Goal: Task Accomplishment & Management: Manage account settings

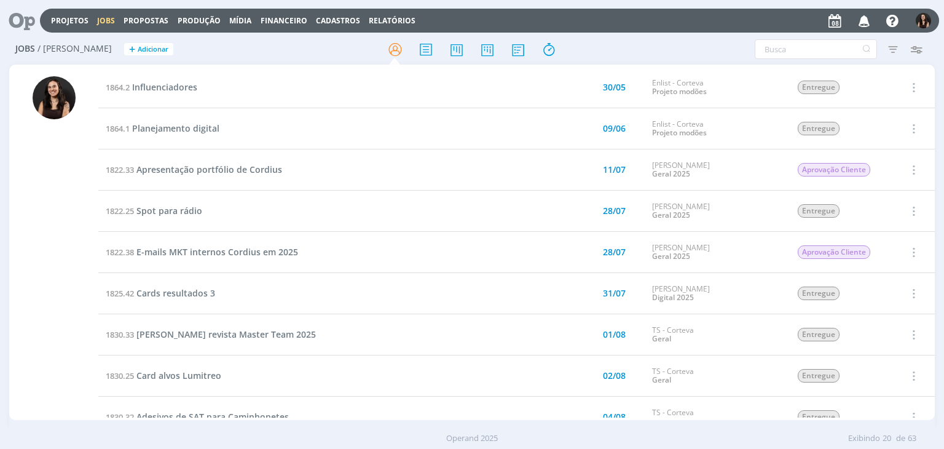
click at [27, 17] on icon at bounding box center [17, 21] width 25 height 24
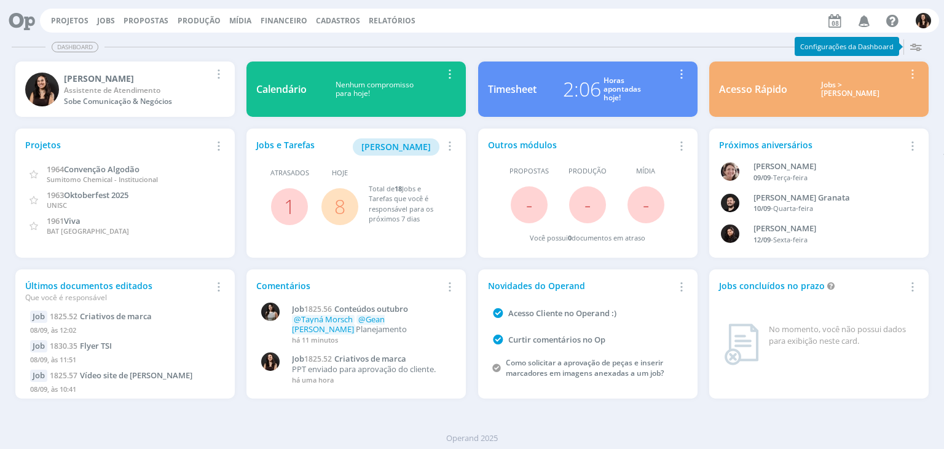
click at [337, 202] on link "8" at bounding box center [339, 206] width 11 height 26
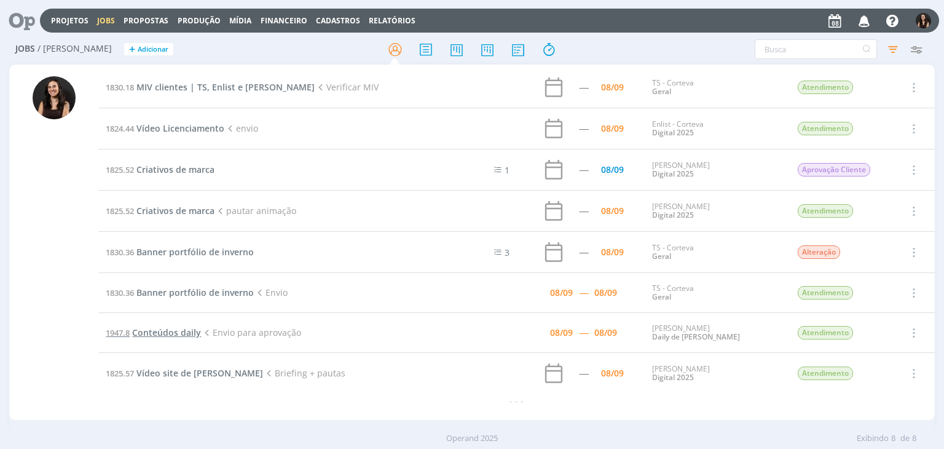
click at [192, 326] on span "Conteúdos daily" at bounding box center [166, 332] width 69 height 12
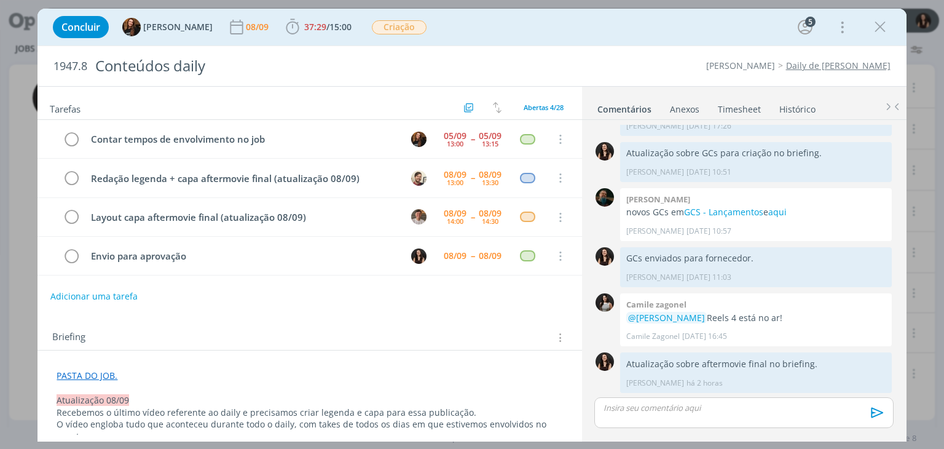
scroll to position [959, 0]
click at [542, 36] on div "Concluir Tayná Morsch 08/09 37:29 / 15:00 Iniciar Apontar Data * 08/09/2025 Hor…" at bounding box center [472, 27] width 850 height 30
click at [584, 31] on div "Concluir Tayná Morsch 08/09 37:29 / 15:00 Iniciar Apontar Data * 08/09/2025 Hor…" at bounding box center [472, 27] width 850 height 30
click at [875, 28] on icon "dialog" at bounding box center [880, 27] width 18 height 18
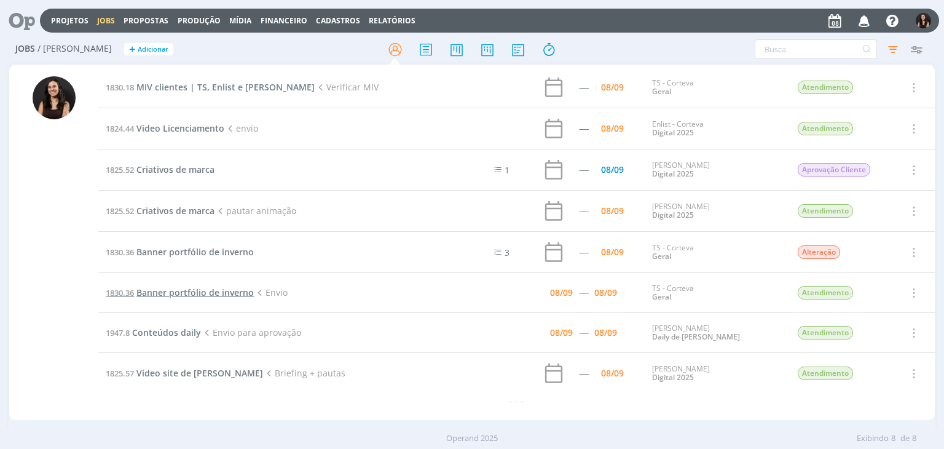
click at [169, 291] on span "Banner portfólio de inverno" at bounding box center [194, 292] width 117 height 12
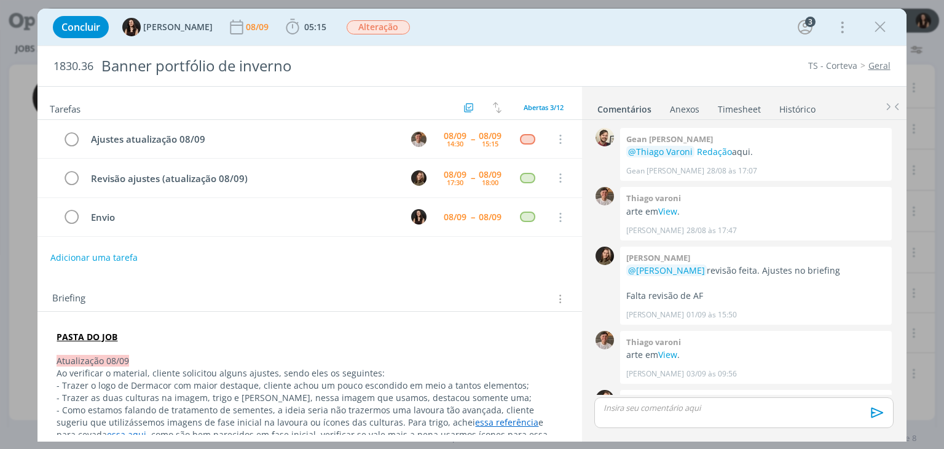
scroll to position [377, 0]
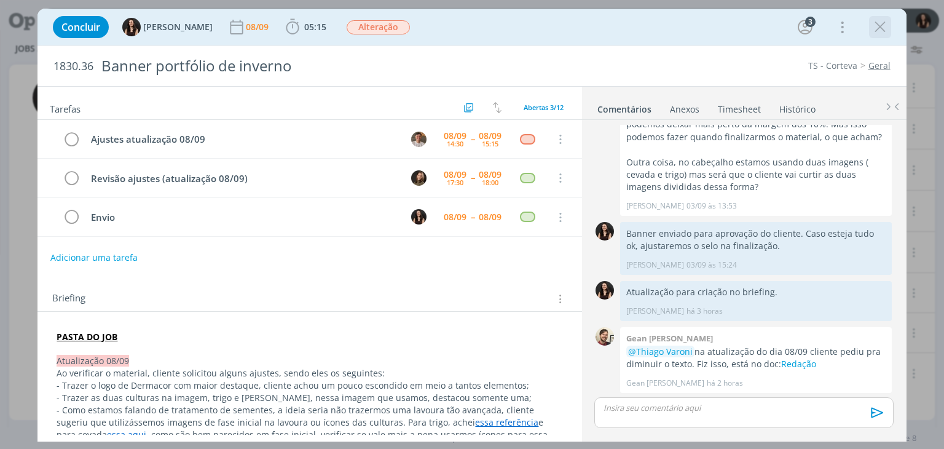
click at [874, 29] on icon "dialog" at bounding box center [880, 27] width 18 height 18
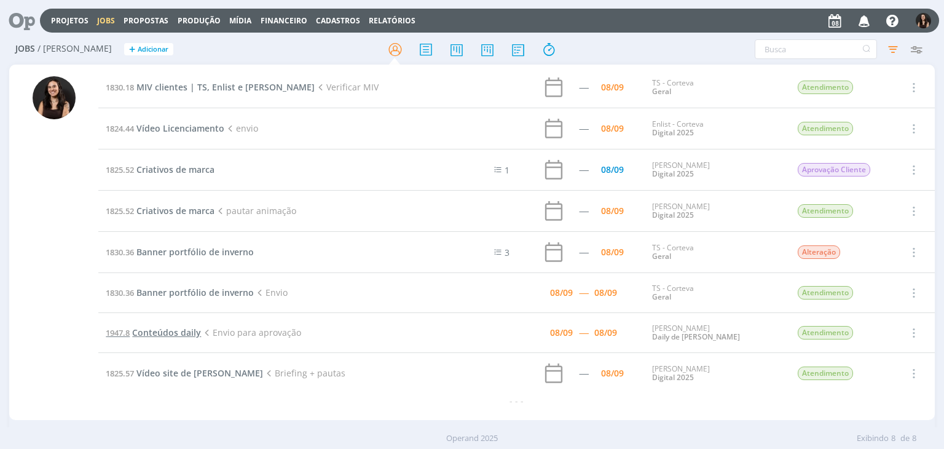
click at [164, 329] on span "Conteúdos daily" at bounding box center [166, 332] width 69 height 12
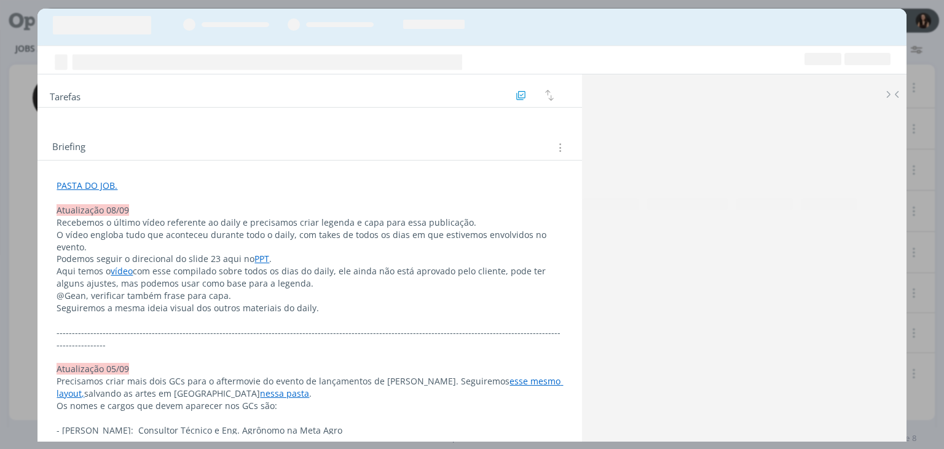
scroll to position [959, 0]
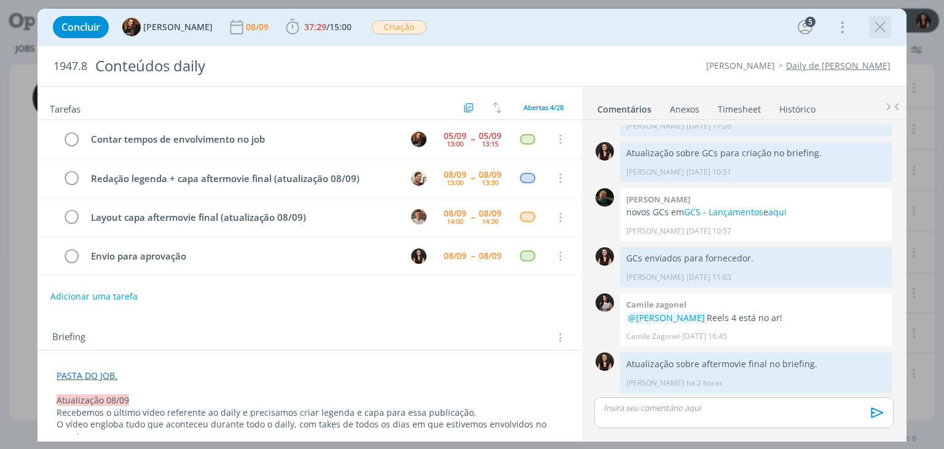
click at [880, 25] on icon "dialog" at bounding box center [880, 27] width 18 height 18
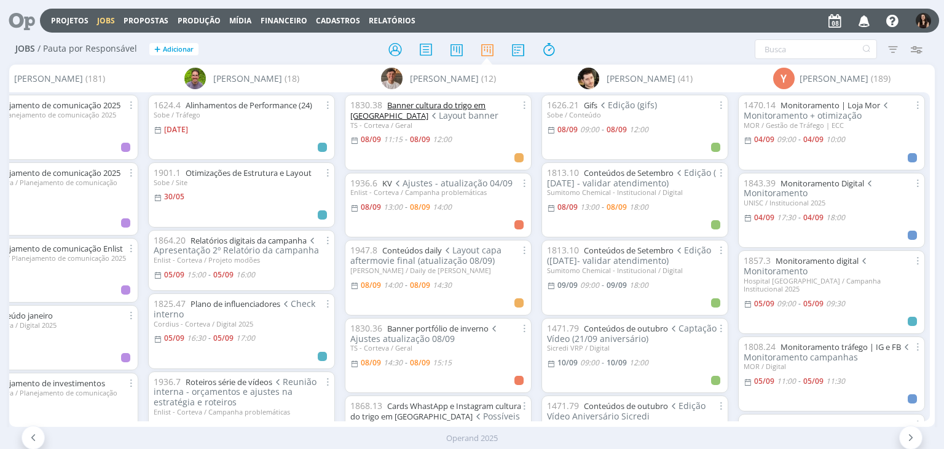
click at [401, 101] on link "Banner cultura do trigo em [GEOGRAPHIC_DATA]" at bounding box center [417, 111] width 135 height 22
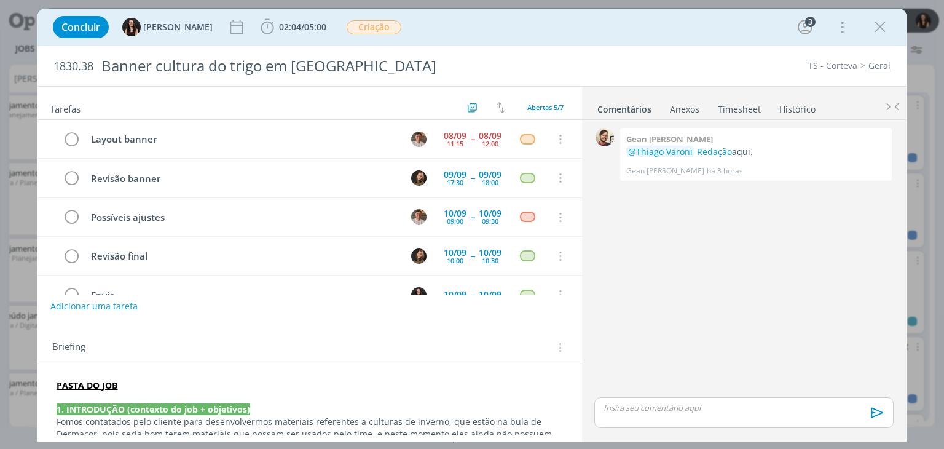
click at [868, 28] on div "Concluir Isabelle Silva 02:04 / 05:00 Iniciar Apontar Data * 08/09/2025 Horas *…" at bounding box center [472, 27] width 850 height 30
click at [876, 25] on icon "dialog" at bounding box center [880, 27] width 18 height 18
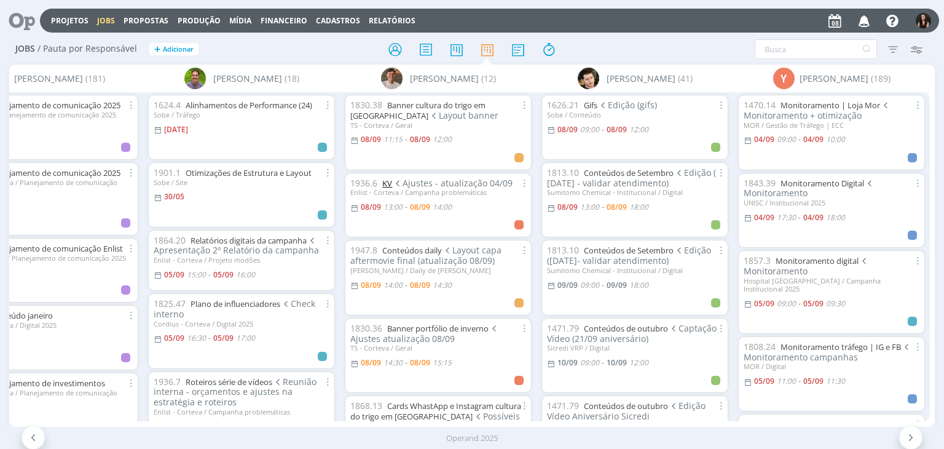
click at [387, 183] on link "KV" at bounding box center [387, 183] width 10 height 11
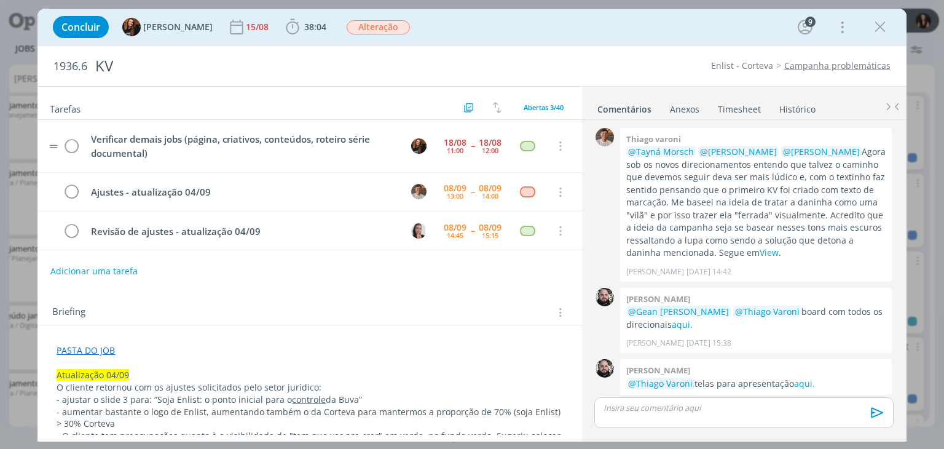
scroll to position [1276, 0]
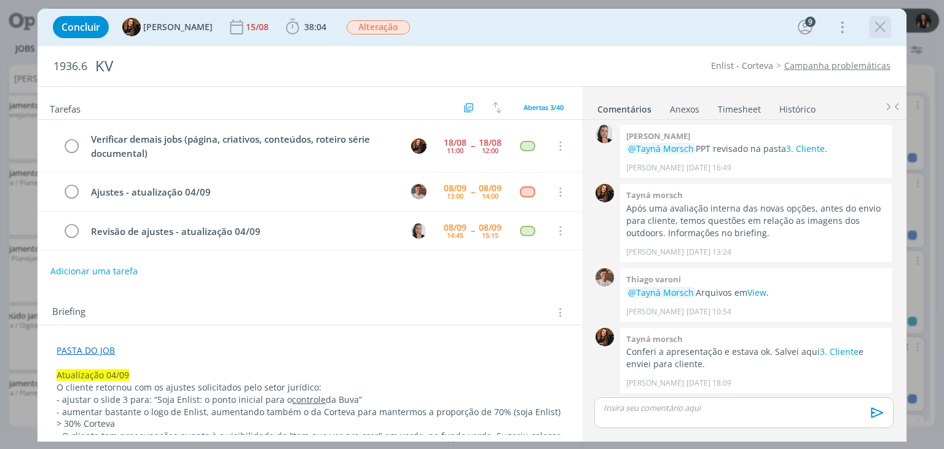
click at [885, 18] on icon "dialog" at bounding box center [880, 27] width 18 height 18
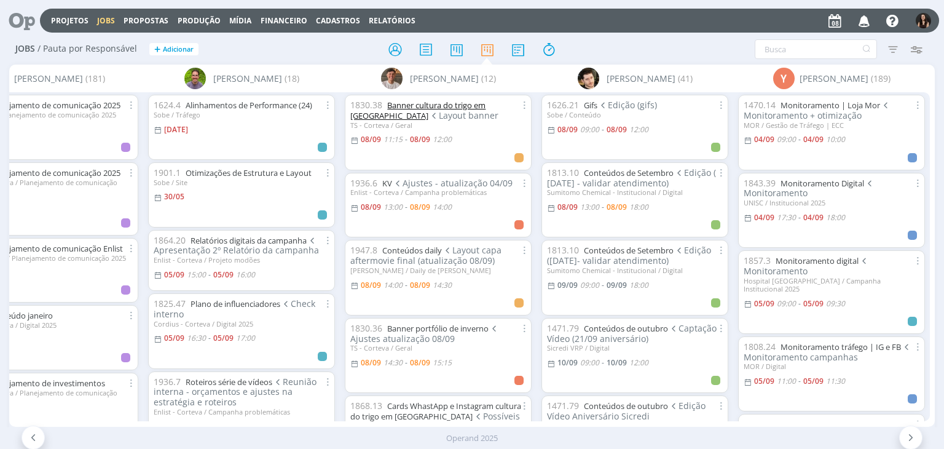
click at [410, 103] on link "Banner cultura do trigo em [GEOGRAPHIC_DATA]" at bounding box center [417, 111] width 135 height 22
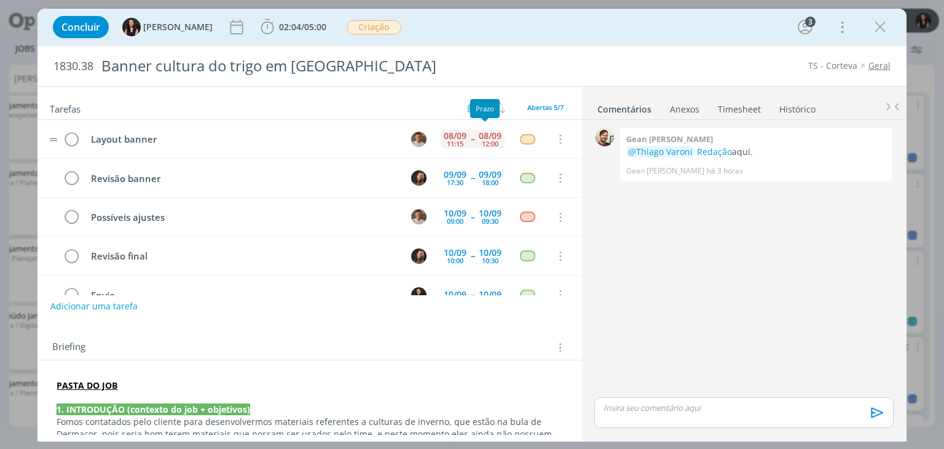
click at [487, 141] on div "12:00" at bounding box center [490, 143] width 17 height 7
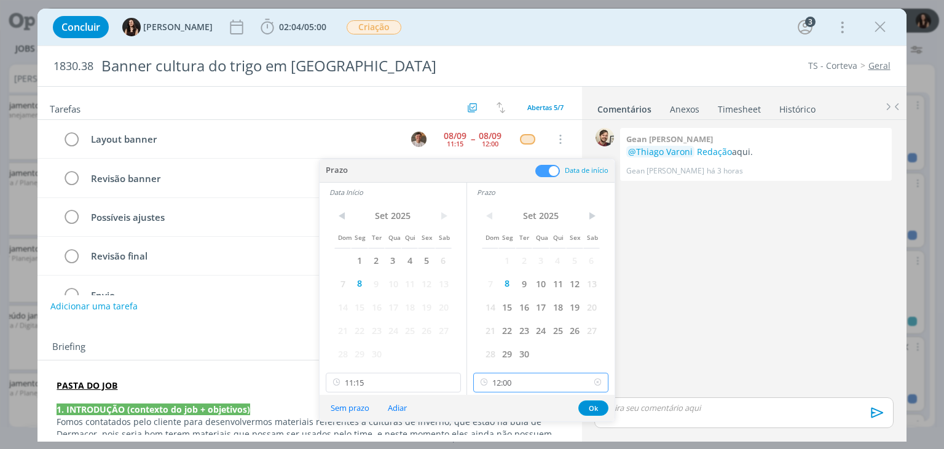
click at [538, 379] on input "12:00" at bounding box center [540, 383] width 135 height 20
click at [507, 288] on div "14:00" at bounding box center [543, 280] width 138 height 22
type input "14:00"
click at [585, 404] on button "Ok" at bounding box center [593, 407] width 30 height 15
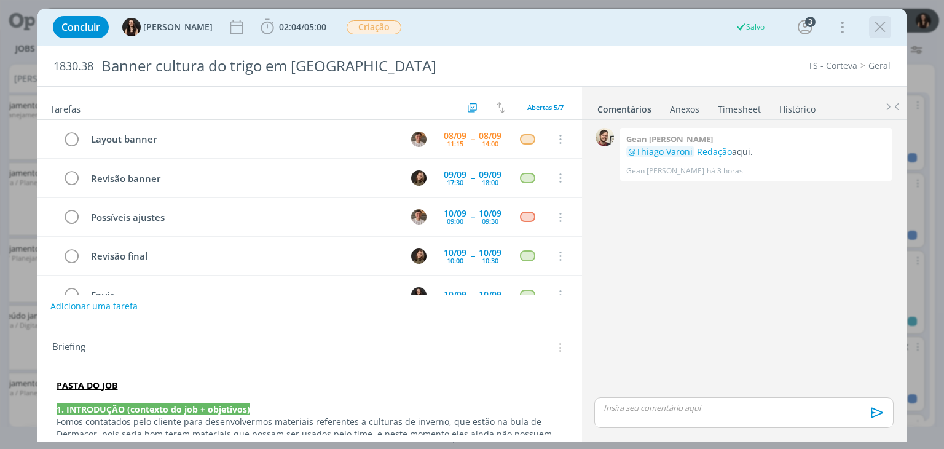
click at [879, 21] on icon "dialog" at bounding box center [880, 27] width 18 height 18
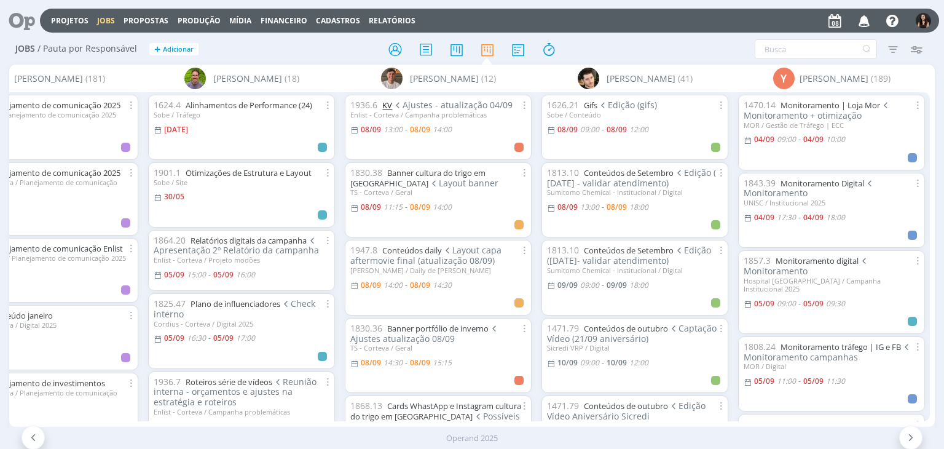
click at [386, 104] on link "KV" at bounding box center [387, 105] width 10 height 11
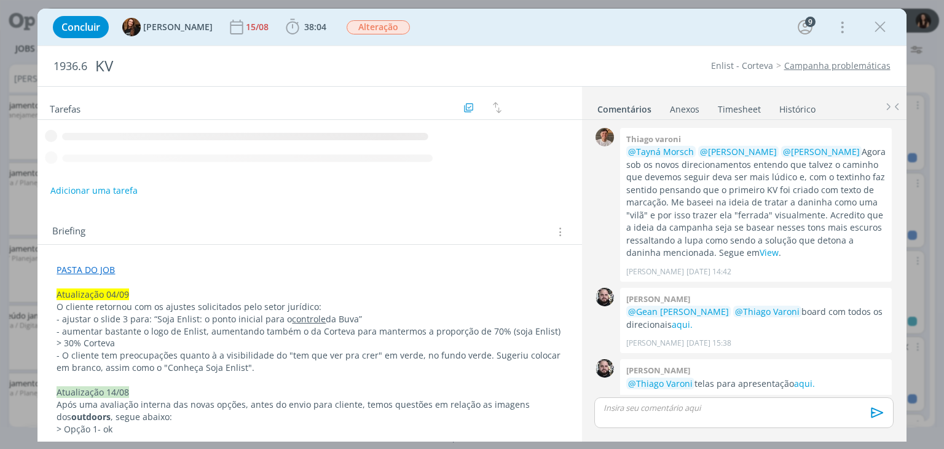
scroll to position [1276, 0]
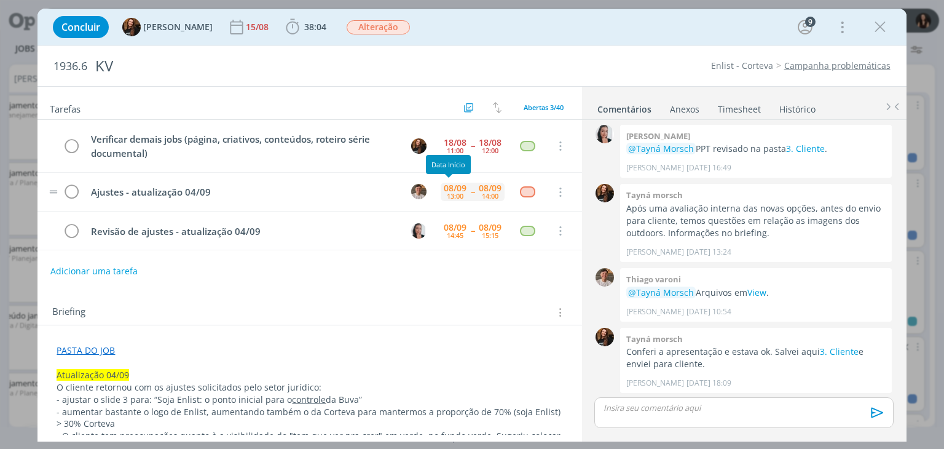
click at [470, 195] on div "08/09 13:00 -- 08/09 14:00" at bounding box center [473, 191] width 64 height 26
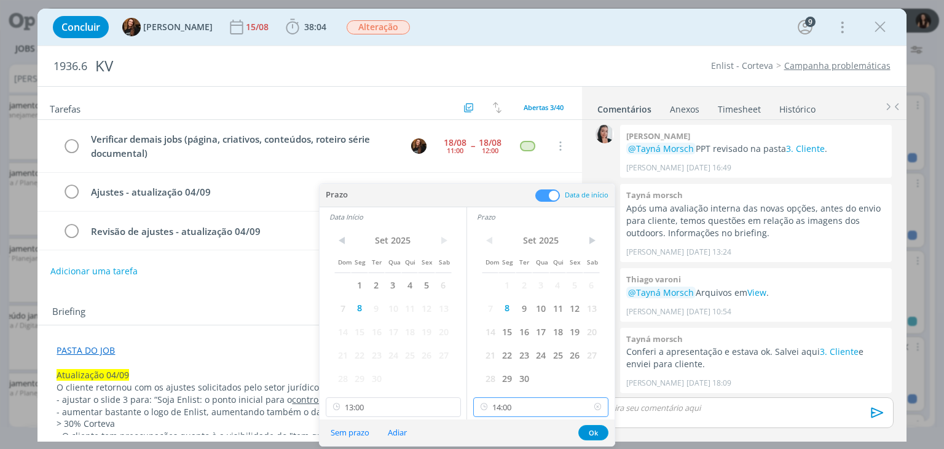
click at [517, 403] on input "14:00" at bounding box center [540, 407] width 135 height 20
click at [503, 322] on div "14:45" at bounding box center [543, 317] width 138 height 22
type input "14:45"
drag, startPoint x: 379, startPoint y: 399, endPoint x: 370, endPoint y: 339, distance: 60.9
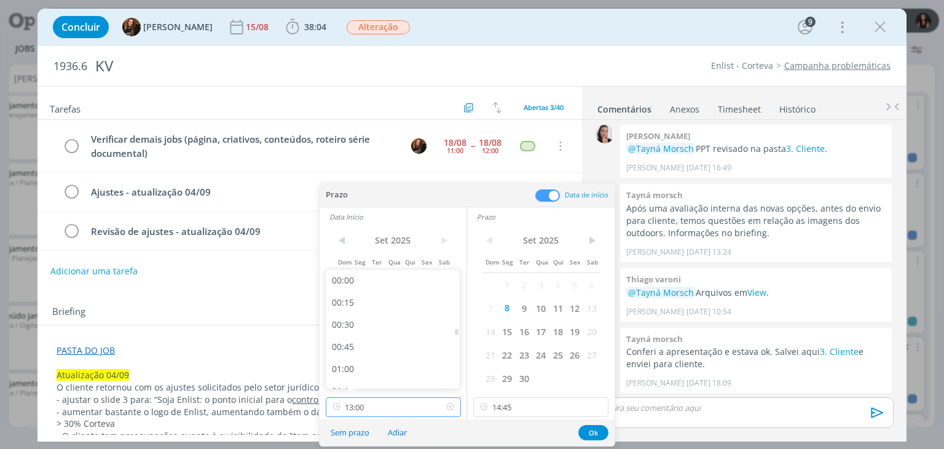
click at [379, 393] on div "< Set 2025 > Dom Seg Ter Qua Qui Sex Sab 1 2 3 4 5 6 7 8 9 10 11 12 13 14 15 16…" at bounding box center [393, 322] width 147 height 193
click at [358, 340] on div "14:00" at bounding box center [395, 339] width 138 height 22
type input "14:00"
click at [601, 429] on button "Ok" at bounding box center [593, 432] width 30 height 15
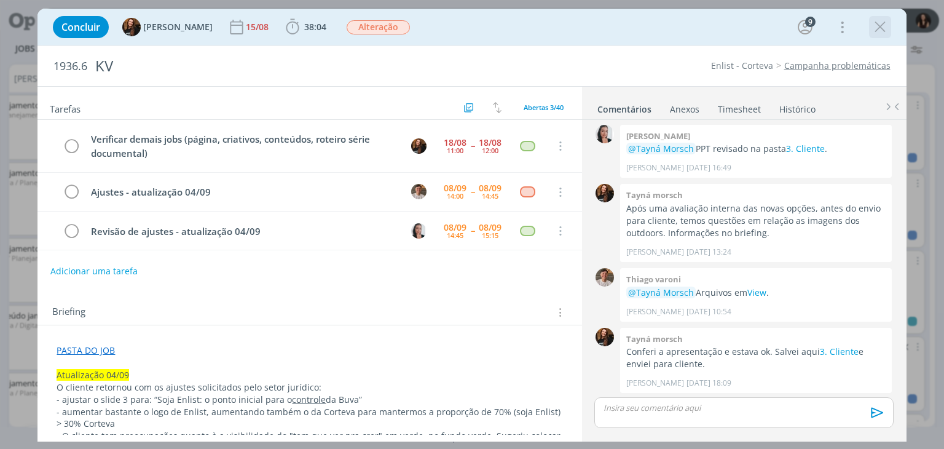
click at [881, 22] on icon "dialog" at bounding box center [880, 27] width 18 height 18
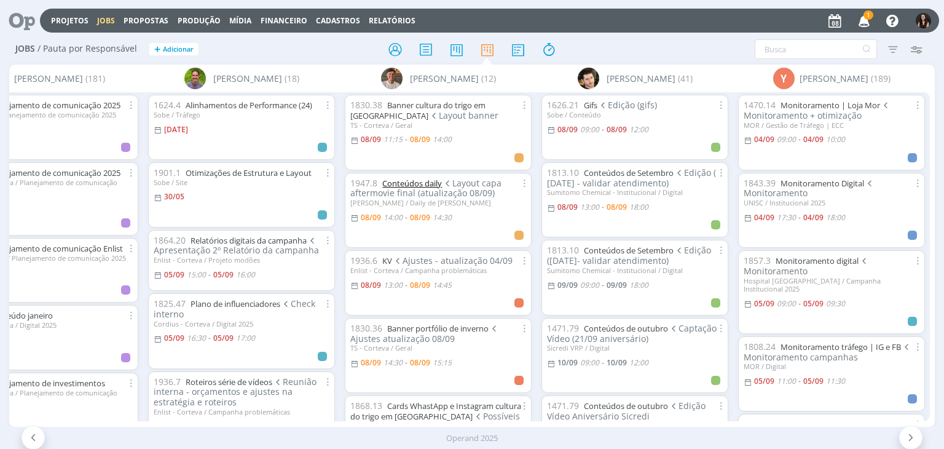
click at [423, 180] on link "Conteúdos daily" at bounding box center [412, 183] width 60 height 11
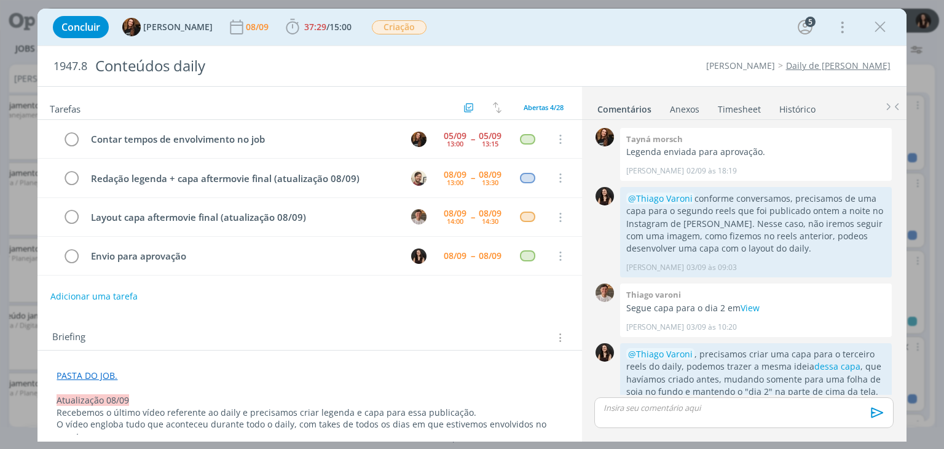
scroll to position [959, 0]
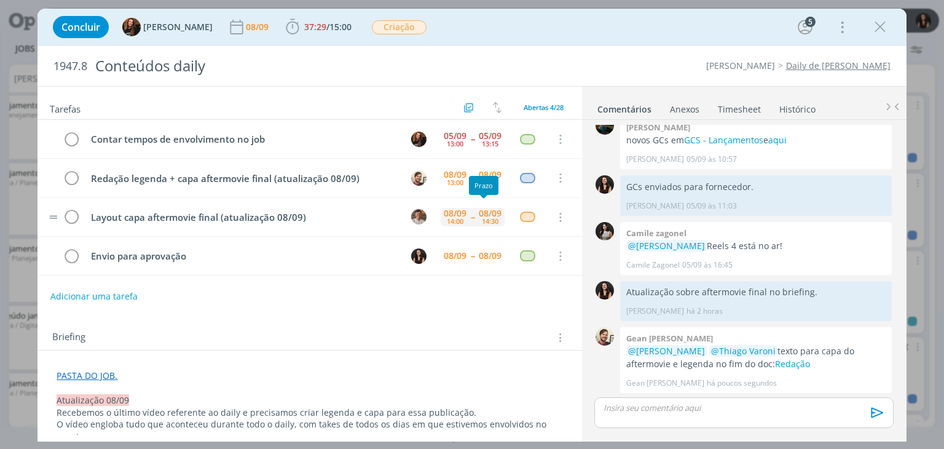
click at [492, 216] on div "08/09 14:30" at bounding box center [490, 216] width 29 height 26
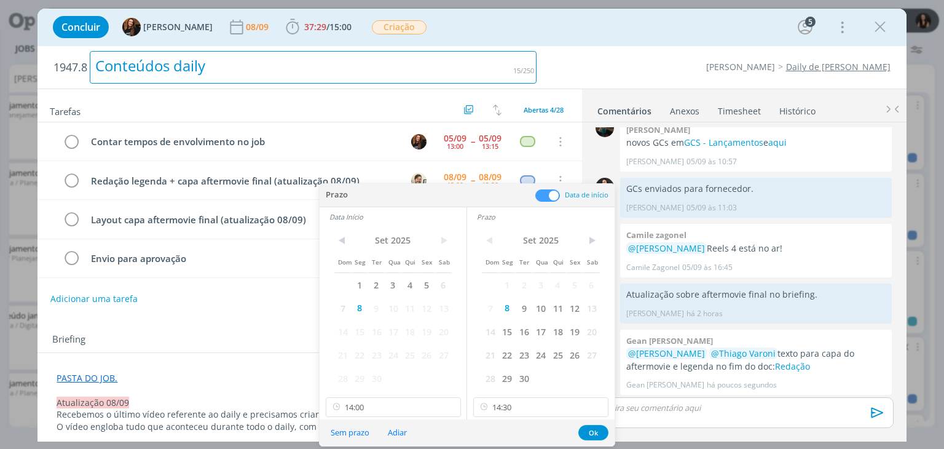
click at [522, 72] on div "Conteúdos daily" at bounding box center [313, 67] width 447 height 33
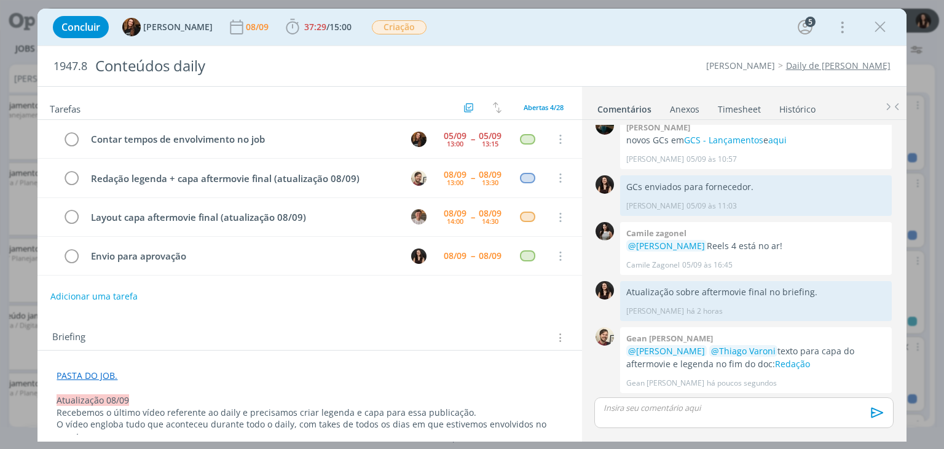
click at [897, 27] on div "Concluir Tayná Morsch 08/09 37:29 / 15:00 Iniciar Apontar Data * 08/09/2025 Hor…" at bounding box center [472, 27] width 850 height 30
click at [885, 25] on icon "dialog" at bounding box center [880, 27] width 18 height 18
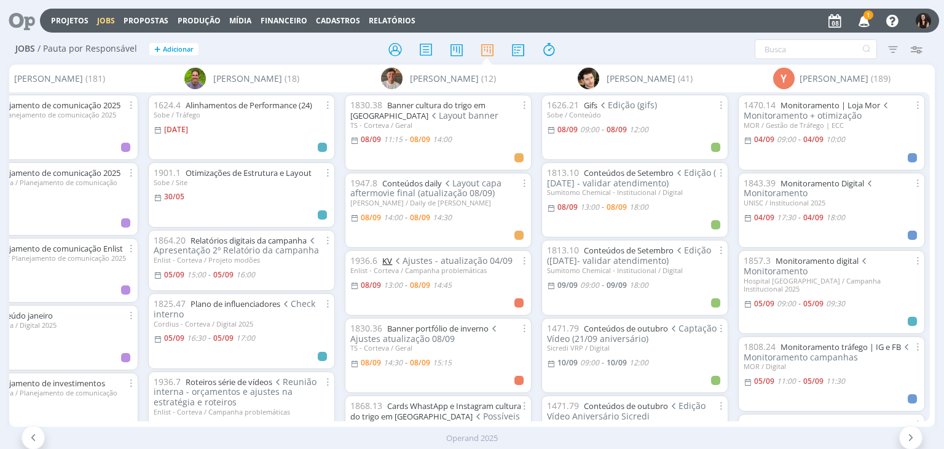
click at [382, 261] on link "KV" at bounding box center [387, 260] width 10 height 11
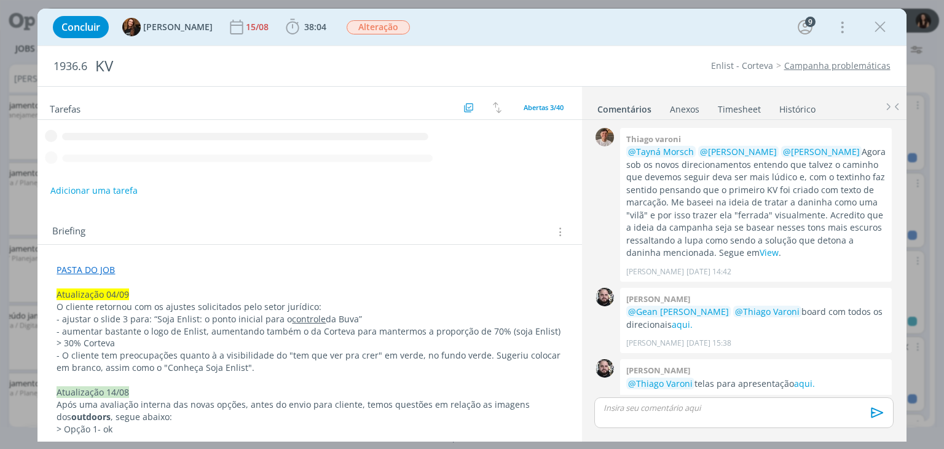
scroll to position [1276, 0]
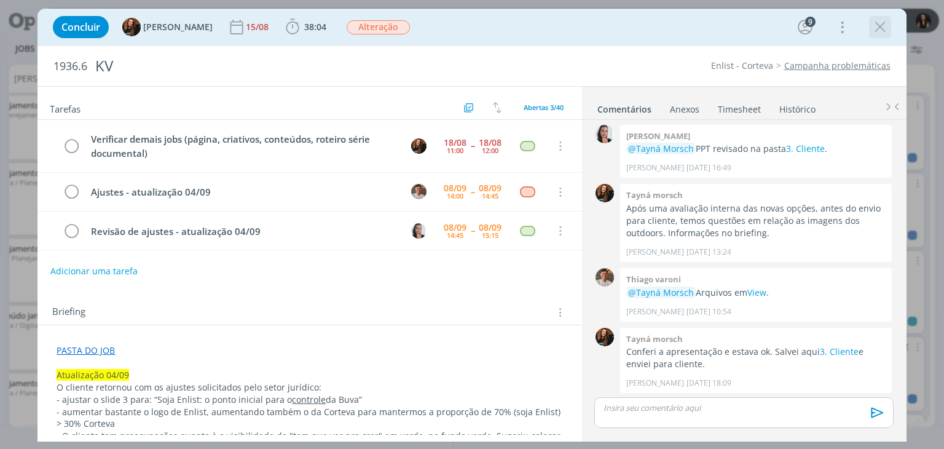
click at [872, 27] on icon "dialog" at bounding box center [880, 27] width 18 height 18
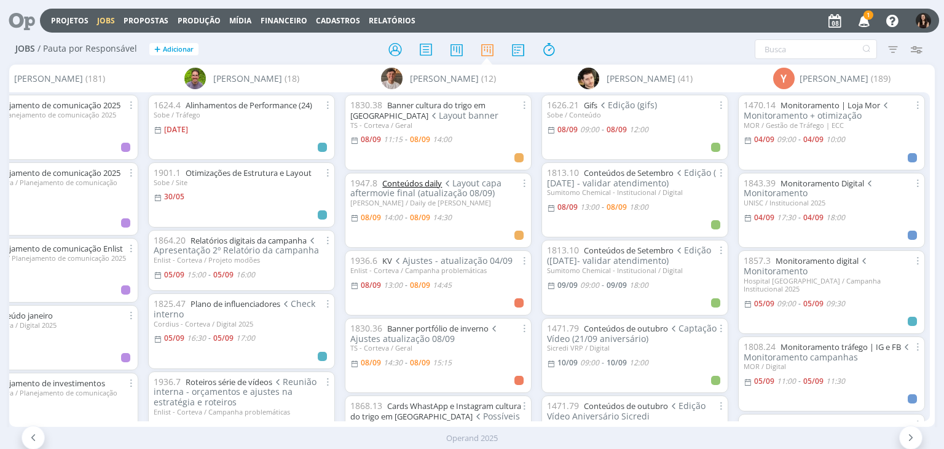
click at [420, 181] on link "Conteúdos daily" at bounding box center [412, 183] width 60 height 11
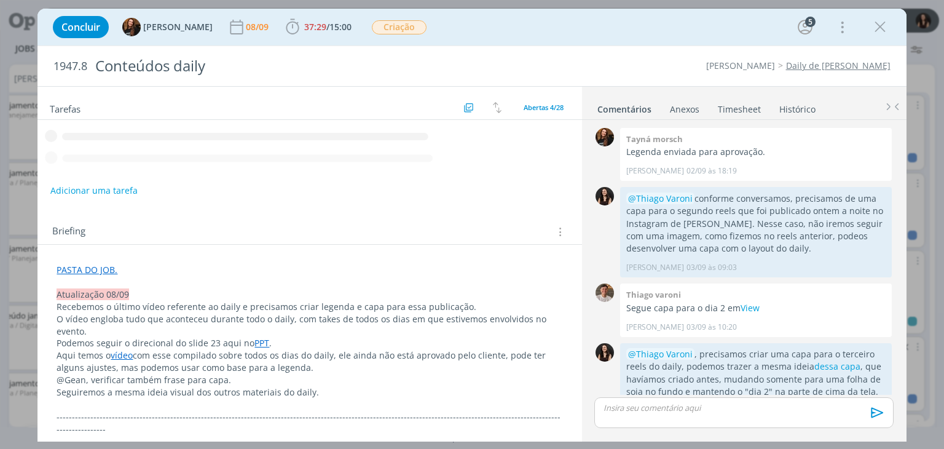
scroll to position [959, 0]
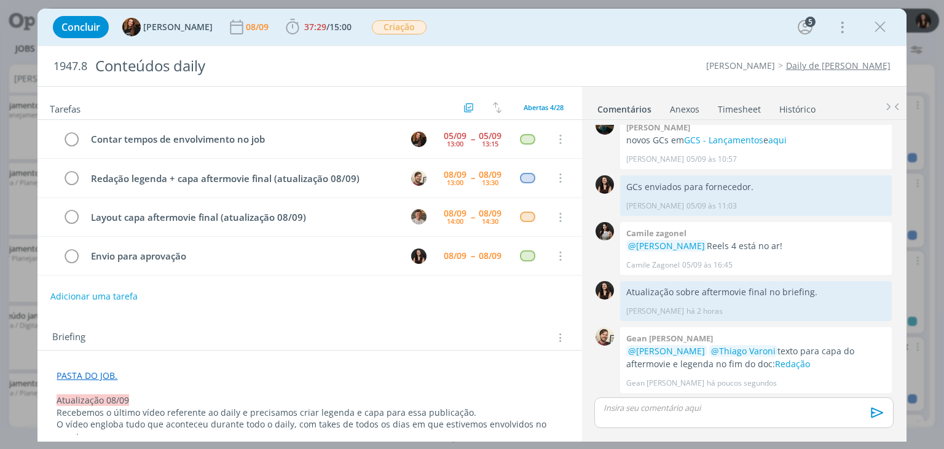
drag, startPoint x: 870, startPoint y: 33, endPoint x: 474, endPoint y: 143, distance: 411.5
click at [871, 33] on button "dialog" at bounding box center [880, 27] width 18 height 18
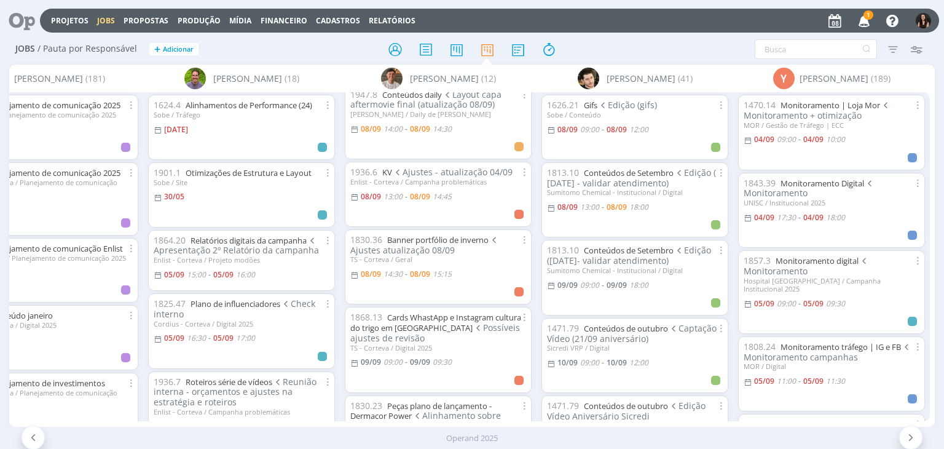
scroll to position [123, 0]
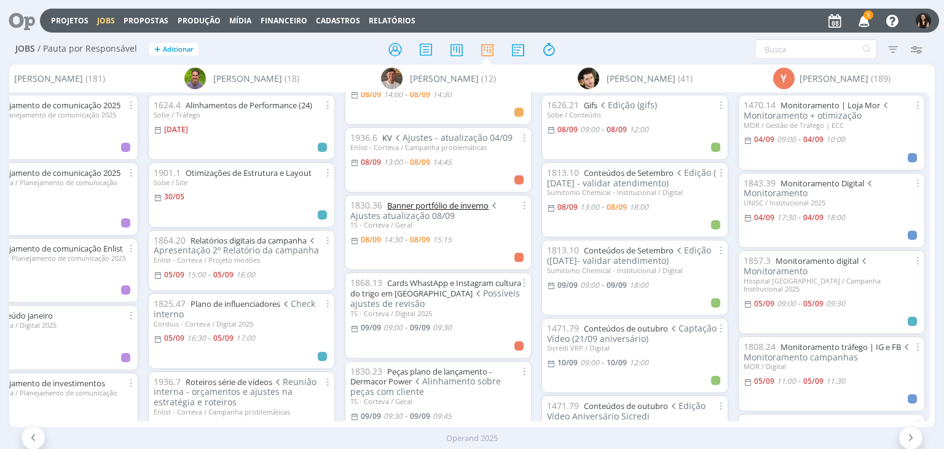
click at [412, 202] on link "Banner portfólio de inverno" at bounding box center [437, 205] width 101 height 11
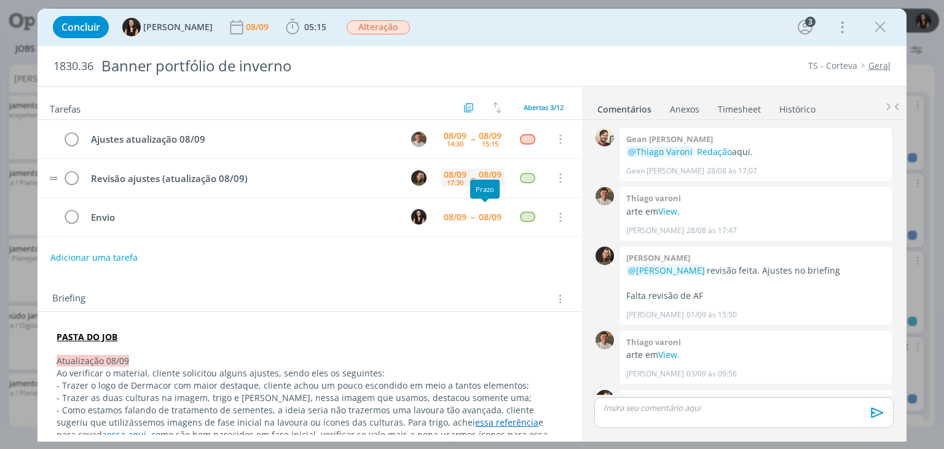
scroll to position [377, 0]
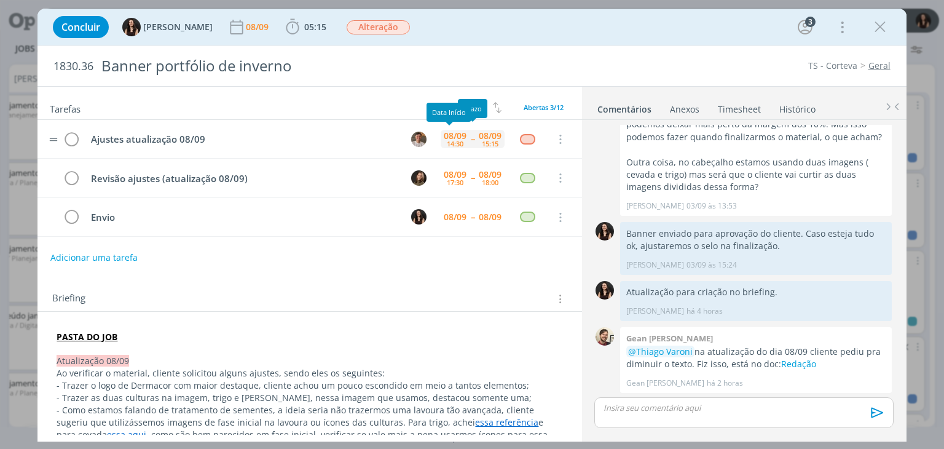
click at [462, 141] on div "08/09 14:30 -- 08/09 15:15" at bounding box center [473, 139] width 64 height 26
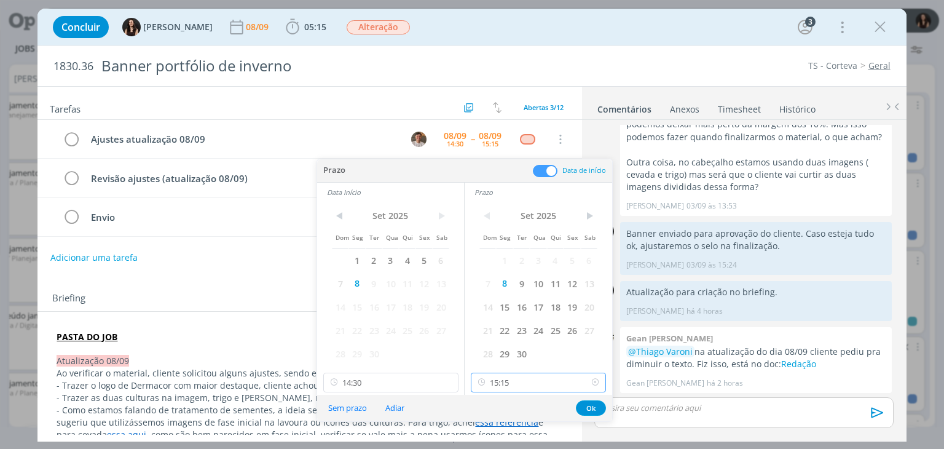
click at [516, 384] on input "15:15" at bounding box center [538, 383] width 135 height 20
click at [404, 384] on input "14:30" at bounding box center [390, 383] width 135 height 20
click at [383, 304] on div "14:45" at bounding box center [392, 310] width 138 height 22
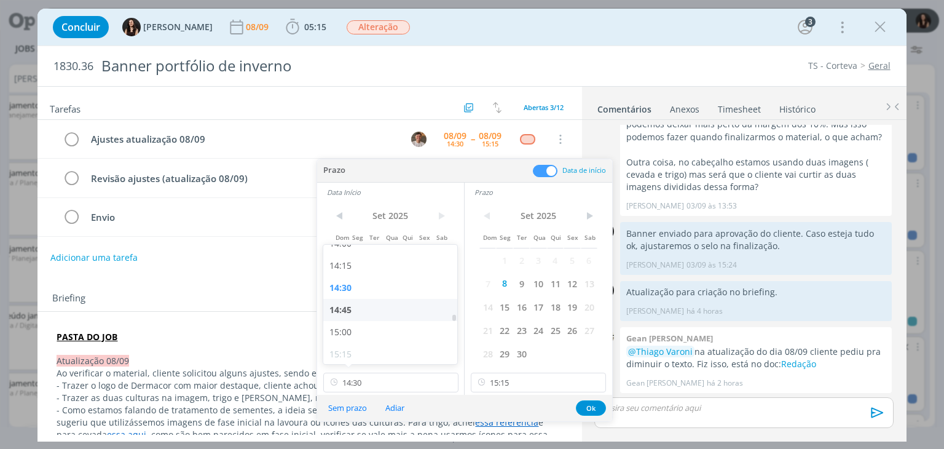
type input "14:45"
click at [538, 389] on input "15:15" at bounding box center [538, 383] width 135 height 20
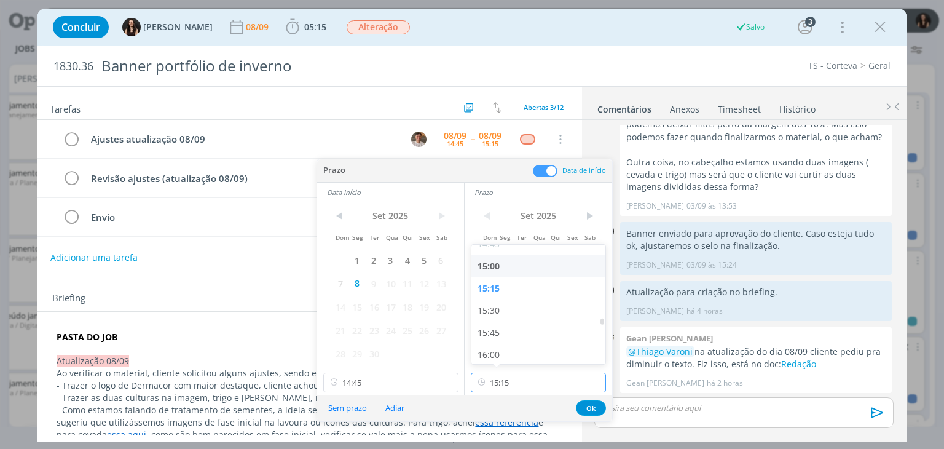
scroll to position [1318, 0]
click at [553, 314] on div "15:30" at bounding box center [540, 310] width 138 height 22
type input "15:30"
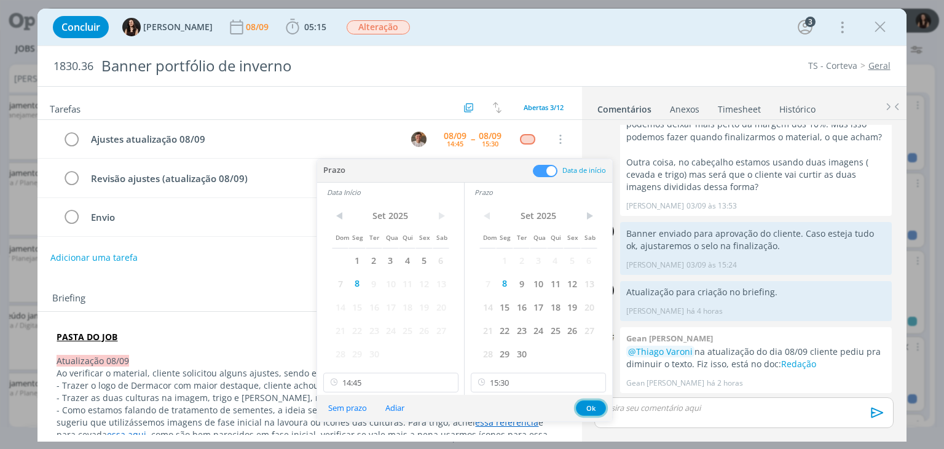
click at [590, 406] on button "Ok" at bounding box center [591, 407] width 30 height 15
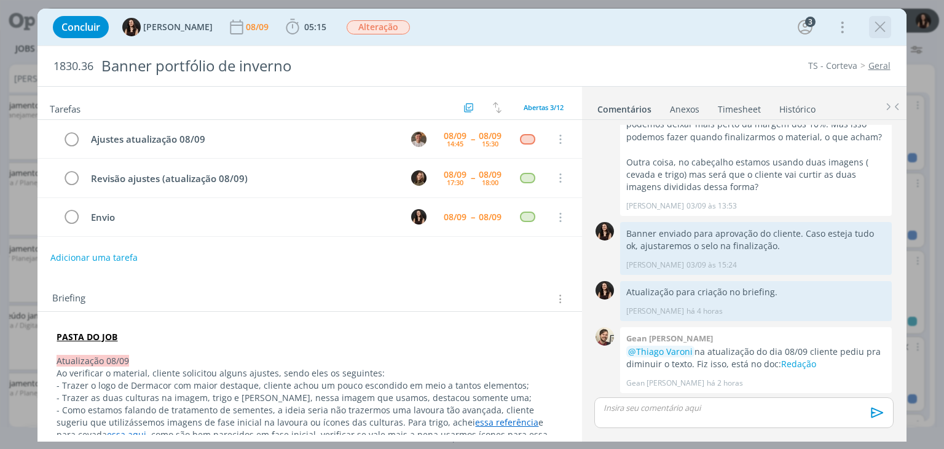
click at [875, 27] on icon "dialog" at bounding box center [880, 27] width 18 height 18
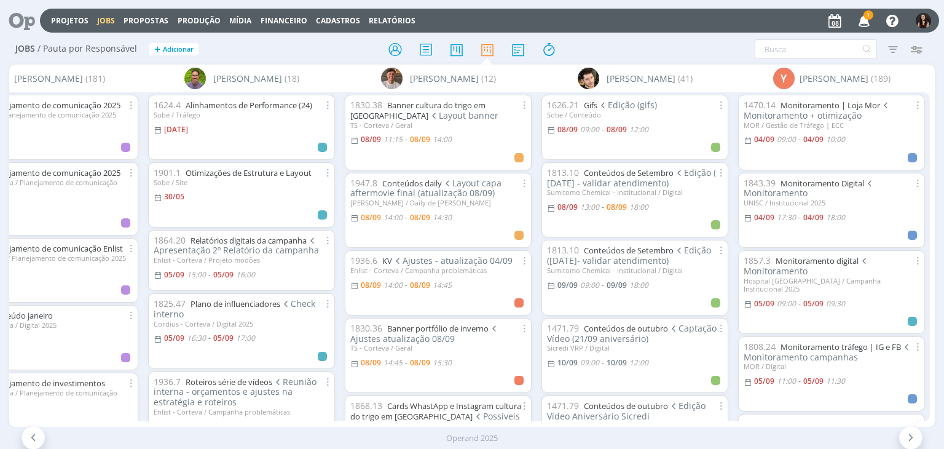
click at [865, 23] on icon "button" at bounding box center [865, 20] width 22 height 21
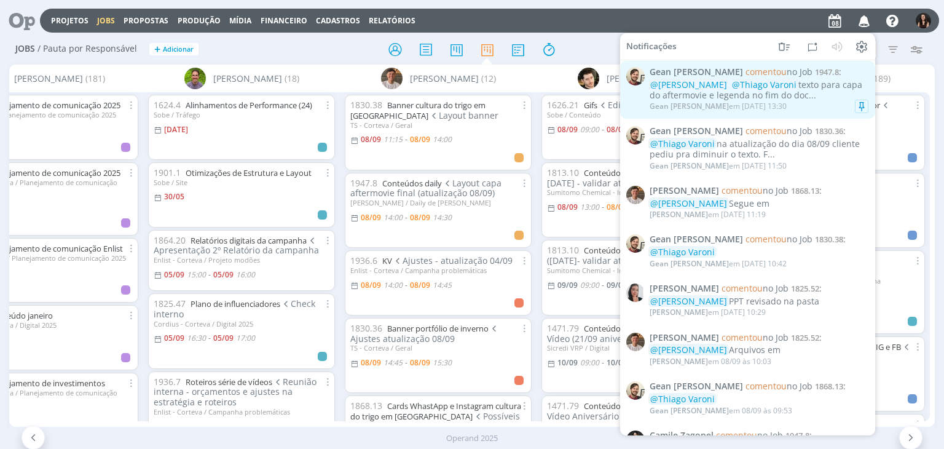
click at [796, 104] on div "Gean Paulo Naue em 08/09 às 13:30" at bounding box center [759, 106] width 219 height 12
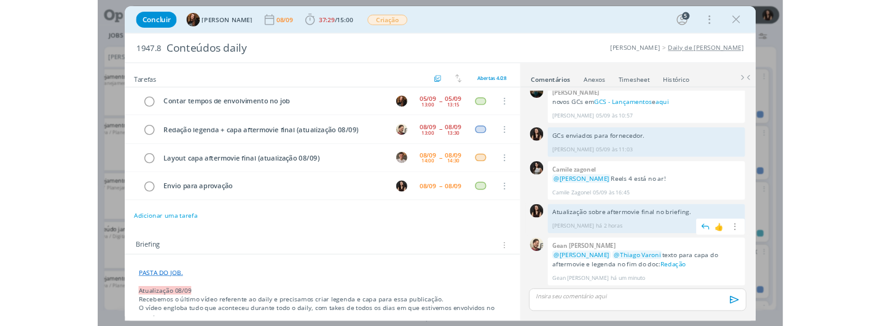
scroll to position [959, 0]
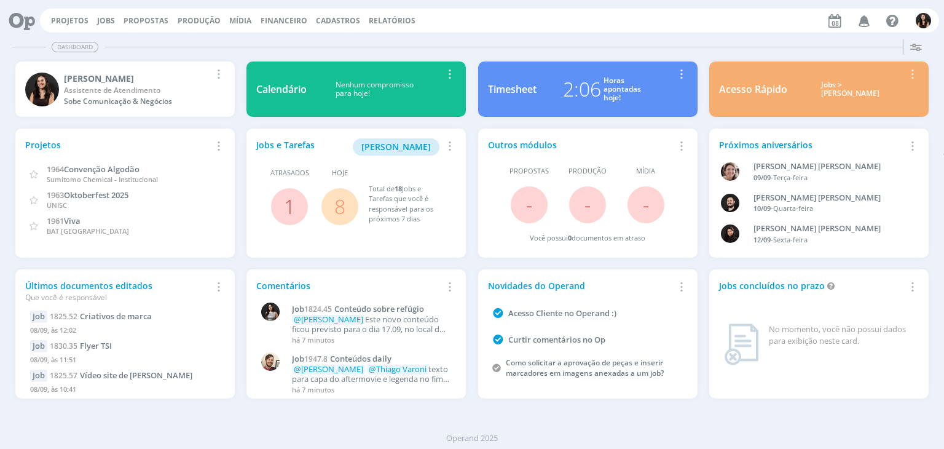
click at [343, 202] on link "8" at bounding box center [339, 206] width 11 height 26
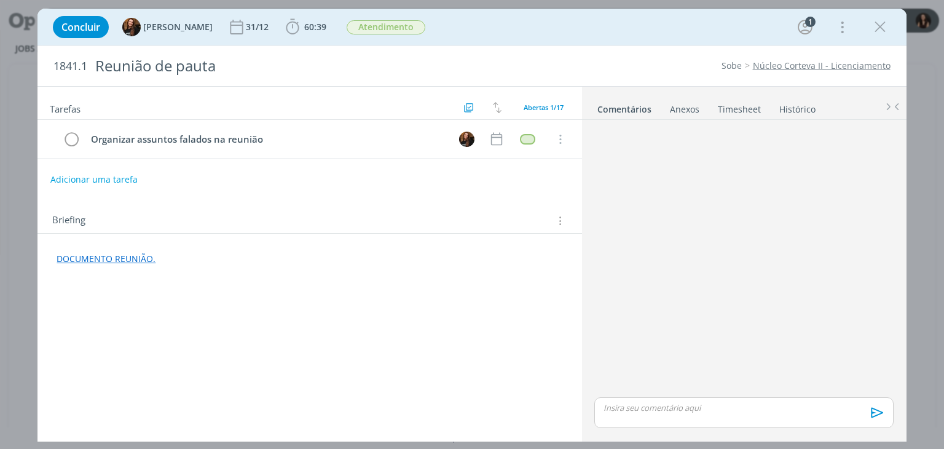
click at [733, 113] on link "Timesheet" at bounding box center [739, 107] width 44 height 18
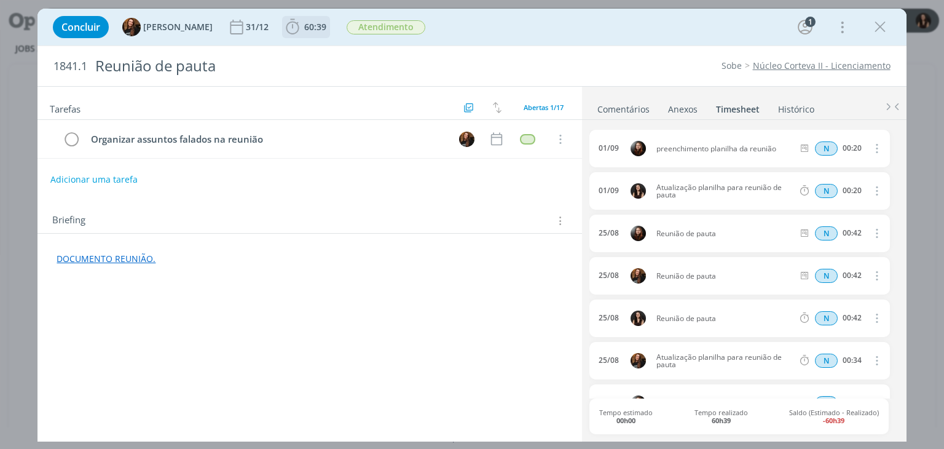
click at [307, 25] on span "60:39" at bounding box center [315, 27] width 22 height 12
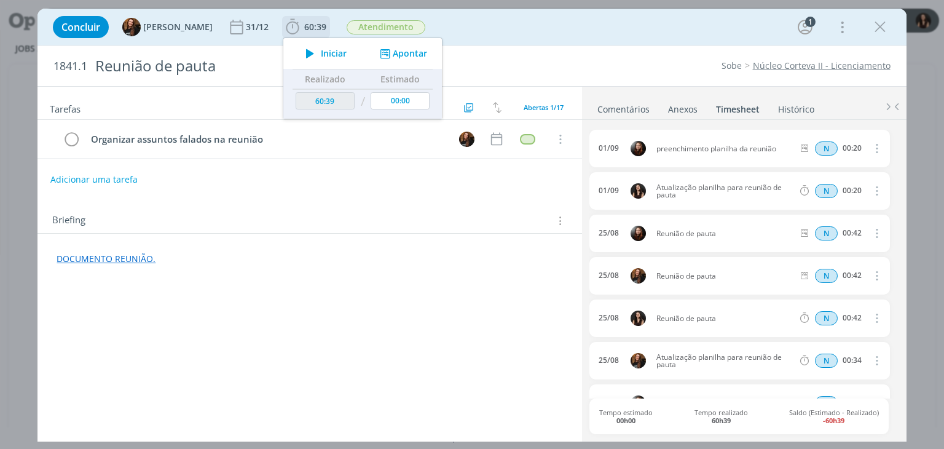
click at [321, 53] on span "Iniciar" at bounding box center [334, 53] width 26 height 9
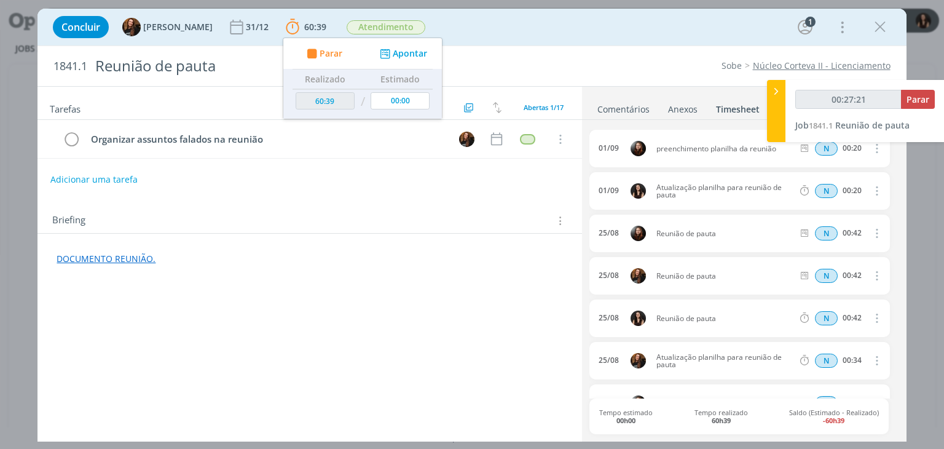
type input "00:28:21"
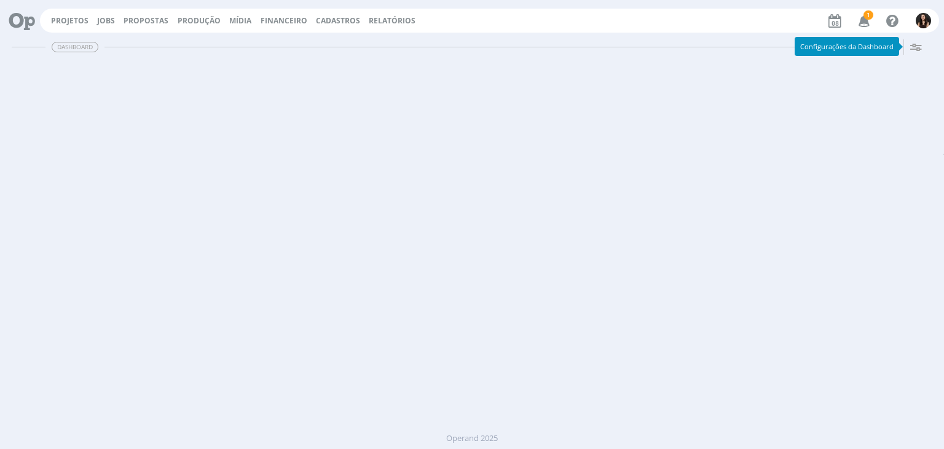
click at [74, 22] on link "Projetos" at bounding box center [69, 20] width 37 height 10
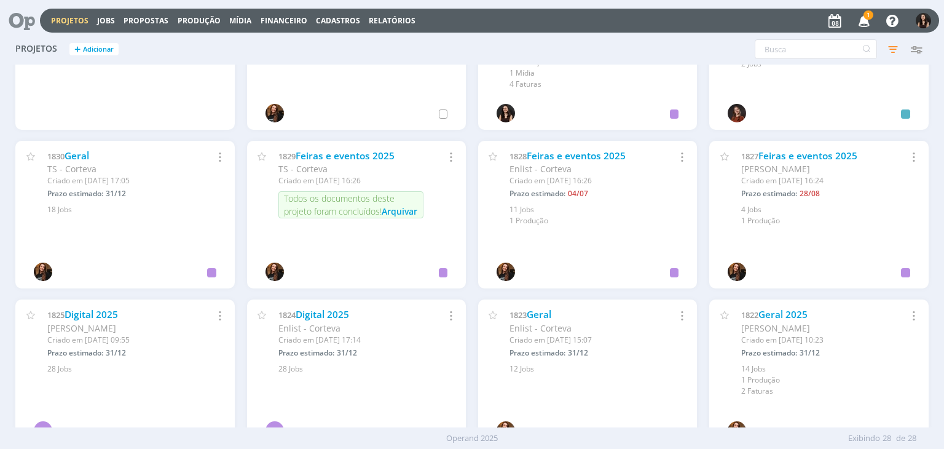
scroll to position [374, 0]
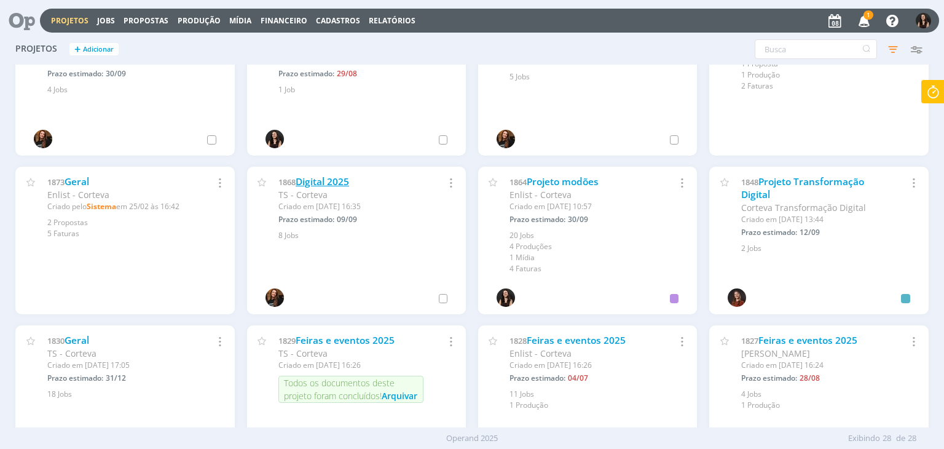
click at [343, 182] on link "Digital 2025" at bounding box center [322, 181] width 53 height 13
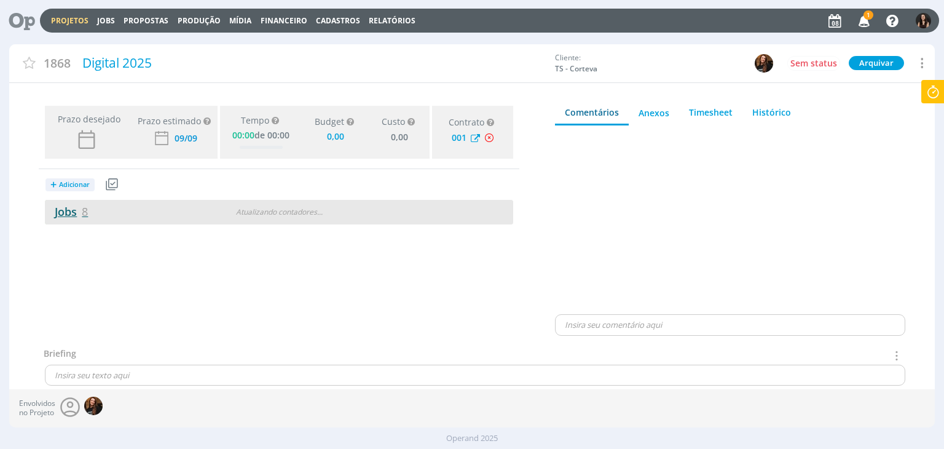
type input "0,00"
click at [82, 213] on span "8" at bounding box center [85, 211] width 6 height 15
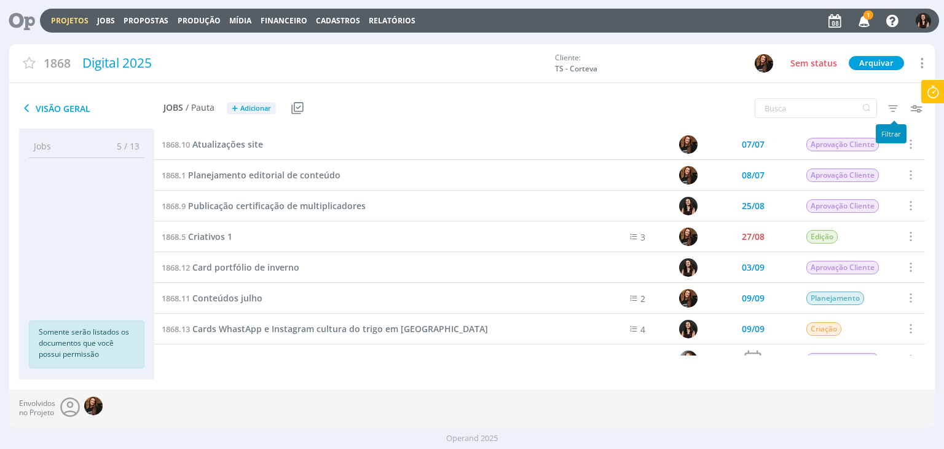
click at [890, 110] on icon "button" at bounding box center [893, 108] width 22 height 22
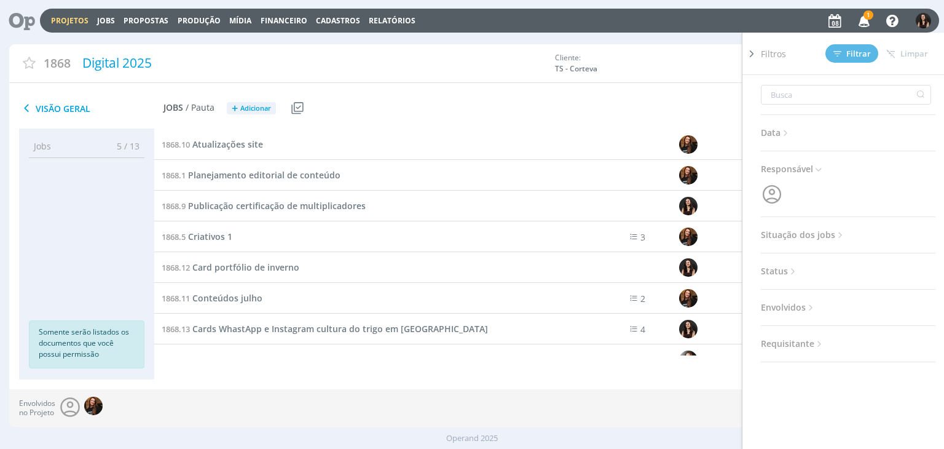
drag, startPoint x: 822, startPoint y: 229, endPoint x: 826, endPoint y: 240, distance: 11.1
click at [822, 229] on span "Situação dos jobs" at bounding box center [803, 235] width 85 height 16
click at [834, 267] on span at bounding box center [841, 268] width 25 height 12
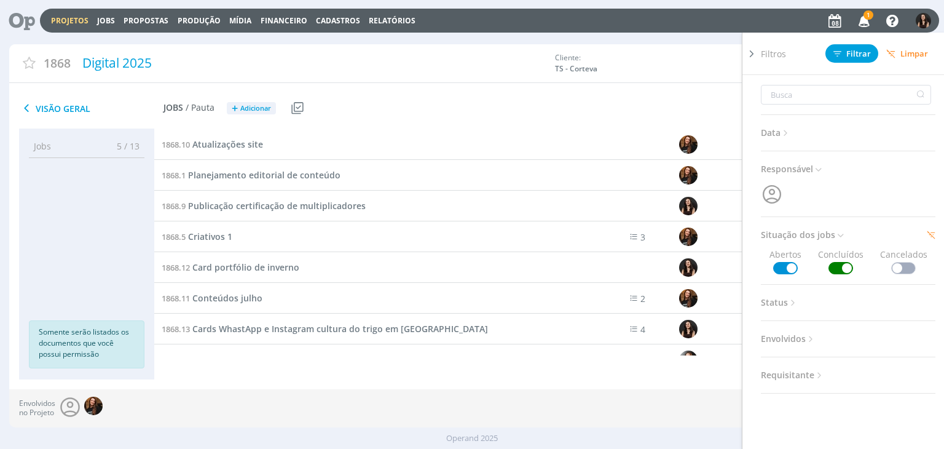
drag, startPoint x: 848, startPoint y: 67, endPoint x: 848, endPoint y: 60, distance: 7.4
click at [848, 65] on div "Filtros Filtrar [GEOGRAPHIC_DATA]" at bounding box center [853, 54] width 184 height 42
click at [848, 55] on span "Filtrar" at bounding box center [852, 54] width 37 height 8
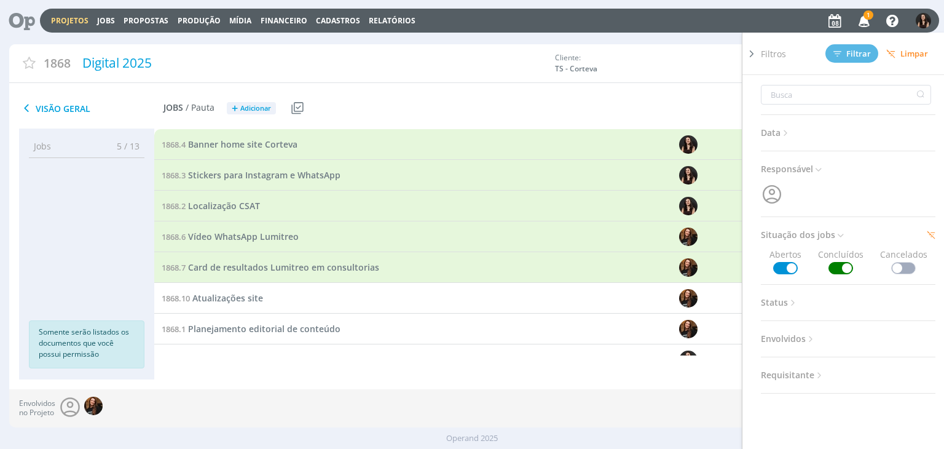
click at [752, 52] on icon at bounding box center [752, 53] width 12 height 13
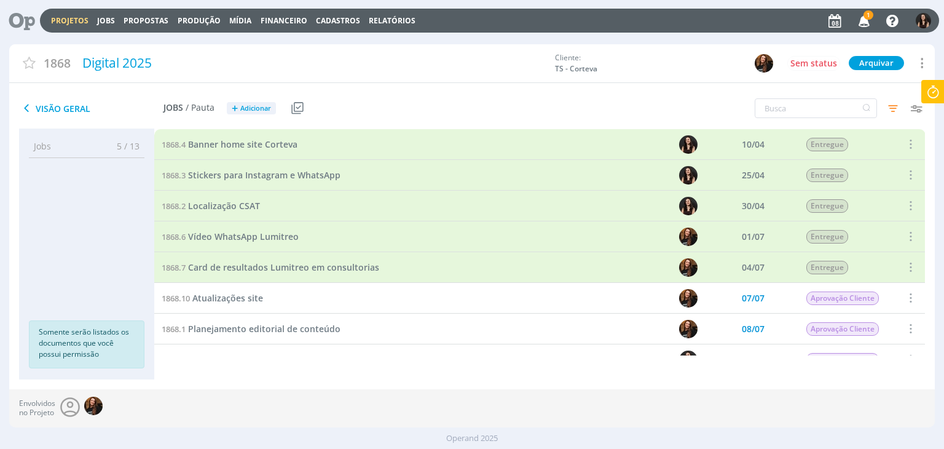
click at [66, 18] on link "Projetos" at bounding box center [69, 20] width 37 height 10
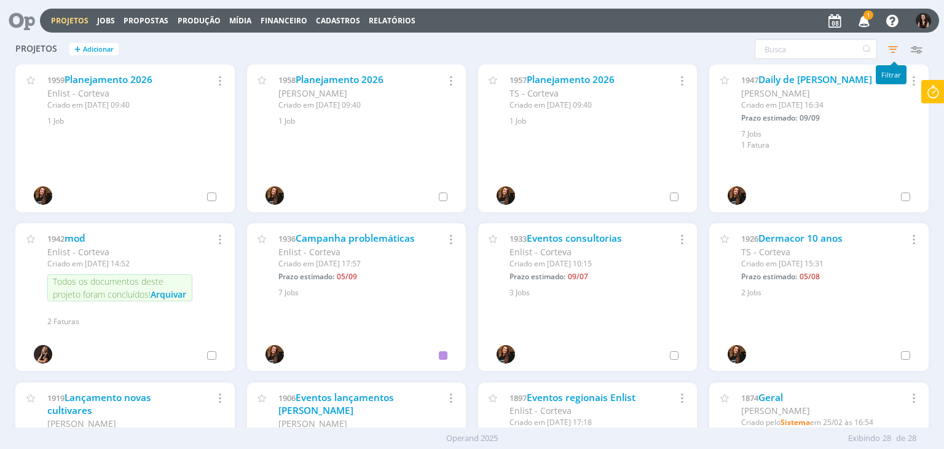
click at [894, 45] on icon "button" at bounding box center [893, 49] width 22 height 22
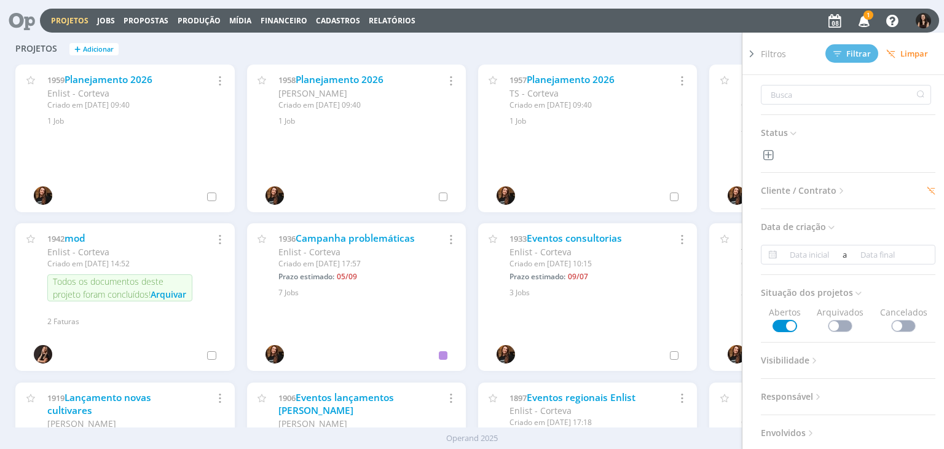
click at [676, 49] on div "Filtros Filtrar [GEOGRAPHIC_DATA] Status Cliente / Contrato Cliente 4 seleciona…" at bounding box center [761, 49] width 334 height 20
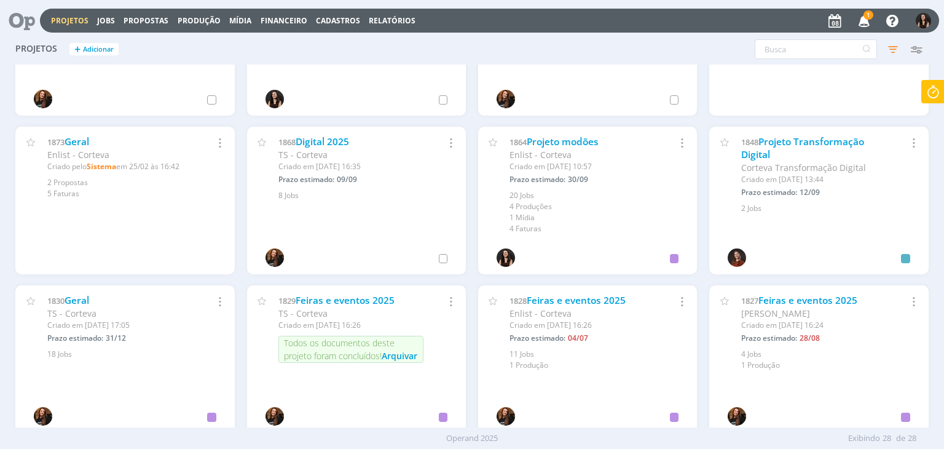
scroll to position [430, 0]
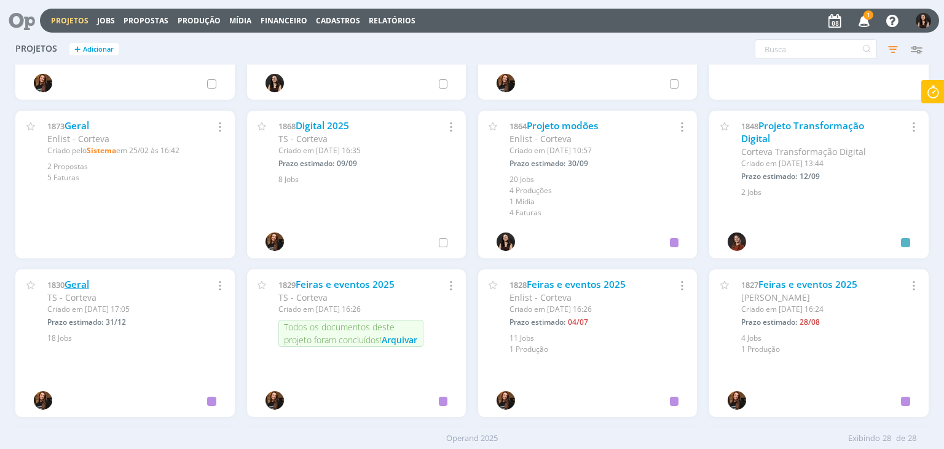
click at [83, 286] on link "Geral" at bounding box center [77, 284] width 25 height 13
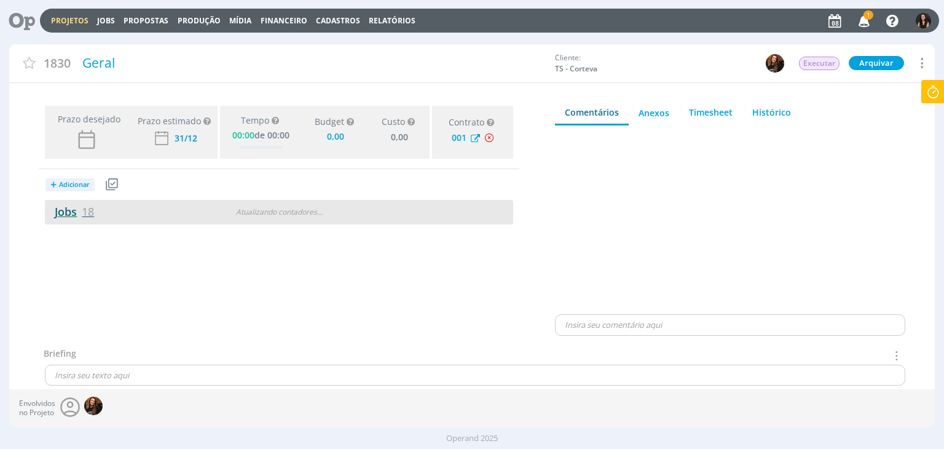
click at [62, 208] on link "Jobs 18" at bounding box center [69, 211] width 49 height 15
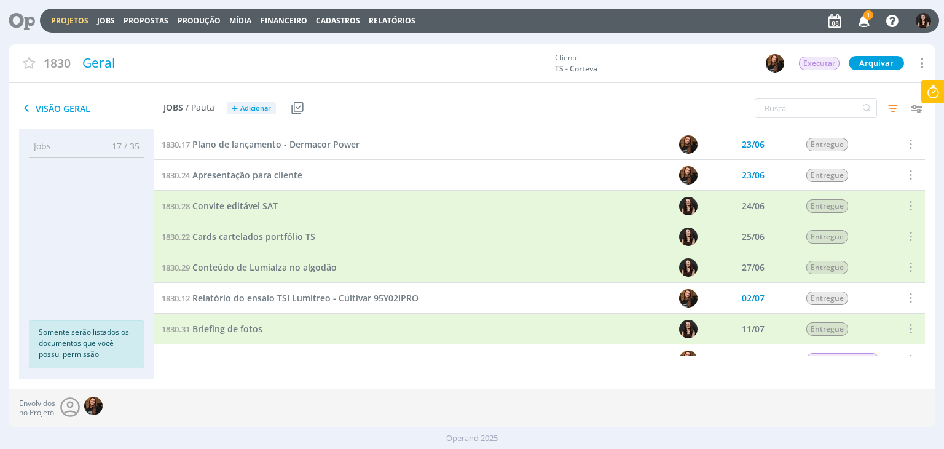
scroll to position [492, 0]
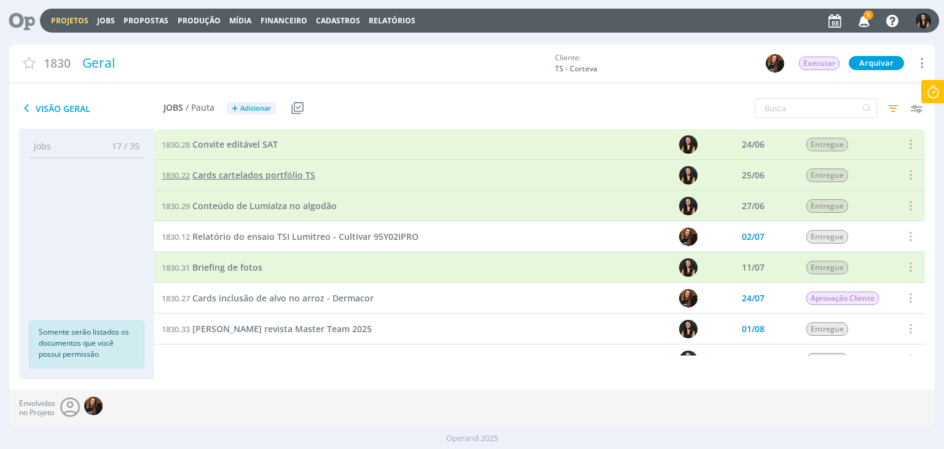
click at [261, 180] on span "Cards cartelados portfólio TS" at bounding box center [253, 175] width 123 height 12
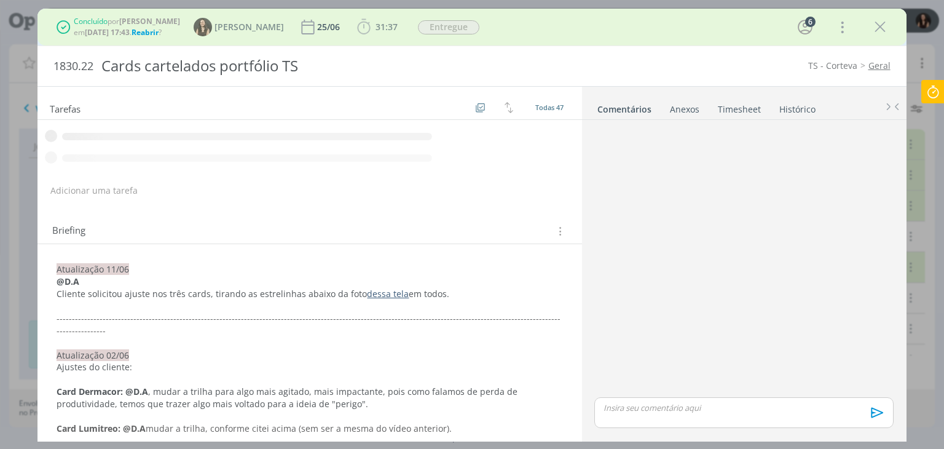
click at [745, 106] on link "Timesheet" at bounding box center [739, 107] width 44 height 18
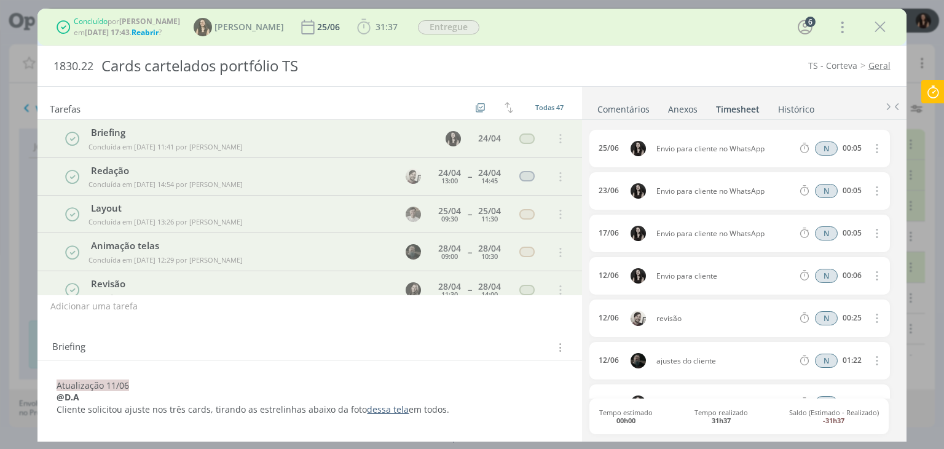
click at [875, 18] on icon "dialog" at bounding box center [880, 27] width 18 height 18
